Goal: Task Accomplishment & Management: Complete application form

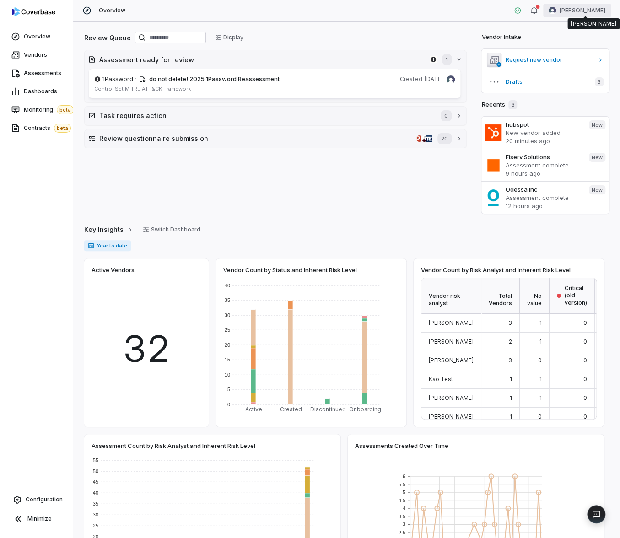
click at [580, 12] on html "Overview Vendors Assessments Dashboards Monitoring beta Contracts beta Configur…" at bounding box center [310, 269] width 620 height 538
click at [582, 4] on html "Overview Vendors Assessments Dashboards Monitoring beta Contracts beta Configur…" at bounding box center [310, 269] width 620 height 538
click at [572, 80] on div "Log out" at bounding box center [572, 84] width 70 height 15
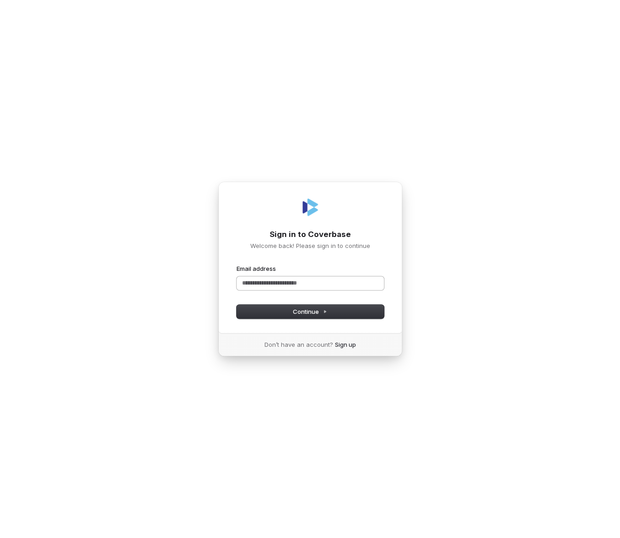
click at [281, 284] on input "Email address" at bounding box center [310, 283] width 147 height 14
click at [0, 538] on com-1password-button at bounding box center [0, 538] width 0 height 0
type input "**********"
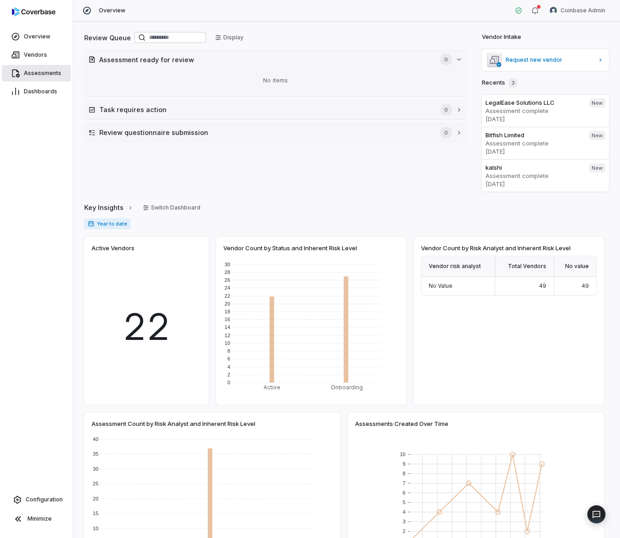
click at [37, 78] on link "Assessments" at bounding box center [36, 73] width 69 height 16
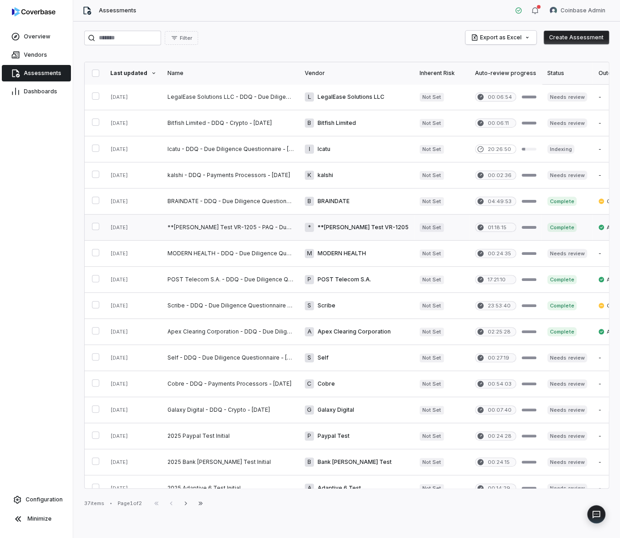
click at [230, 229] on link at bounding box center [230, 228] width 137 height 26
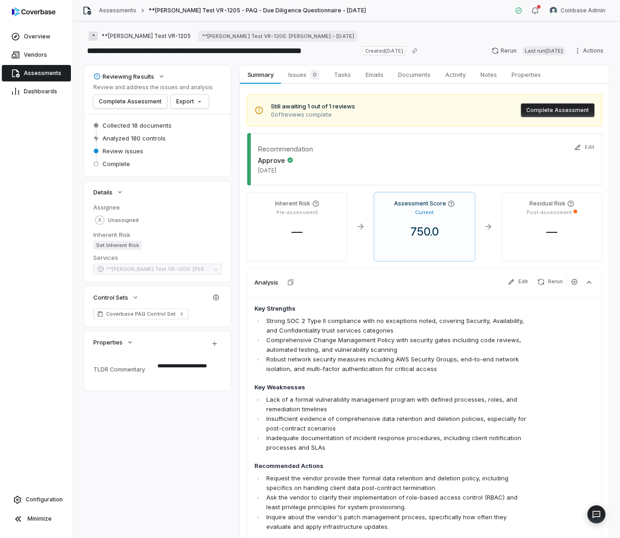
click at [459, 133] on div "Recommendation Approve Sep 25, 2025" at bounding box center [424, 159] width 355 height 52
type textarea "*"
click at [544, 111] on button "Complete Assessment" at bounding box center [558, 110] width 74 height 14
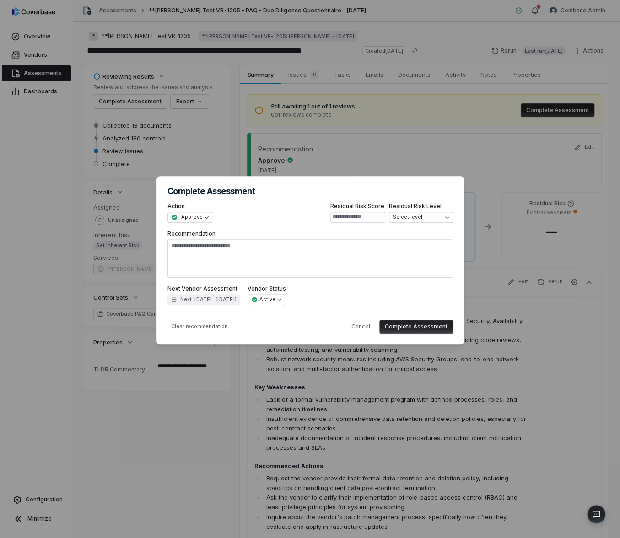
click at [430, 325] on button "Complete Assessment" at bounding box center [416, 327] width 74 height 14
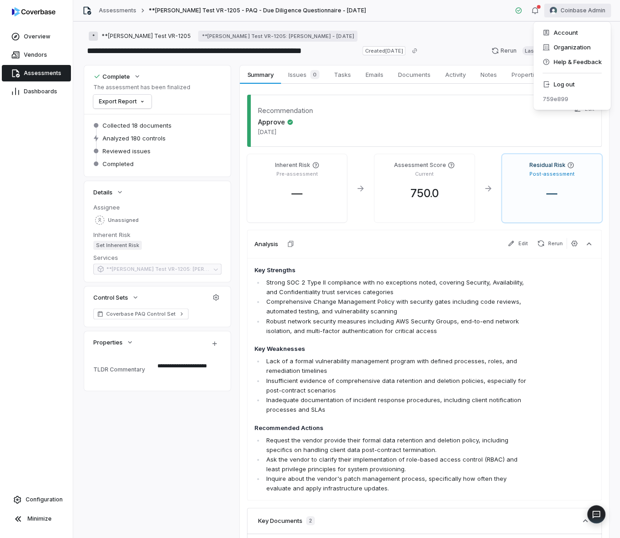
click at [576, 9] on html "**********" at bounding box center [310, 269] width 620 height 538
type textarea "*"
click at [565, 81] on div "Log out" at bounding box center [572, 84] width 70 height 15
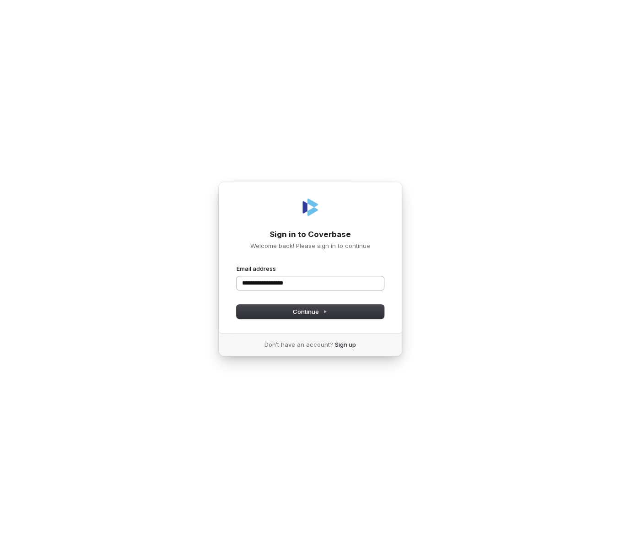
type input "**********"
